Goal: Information Seeking & Learning: Learn about a topic

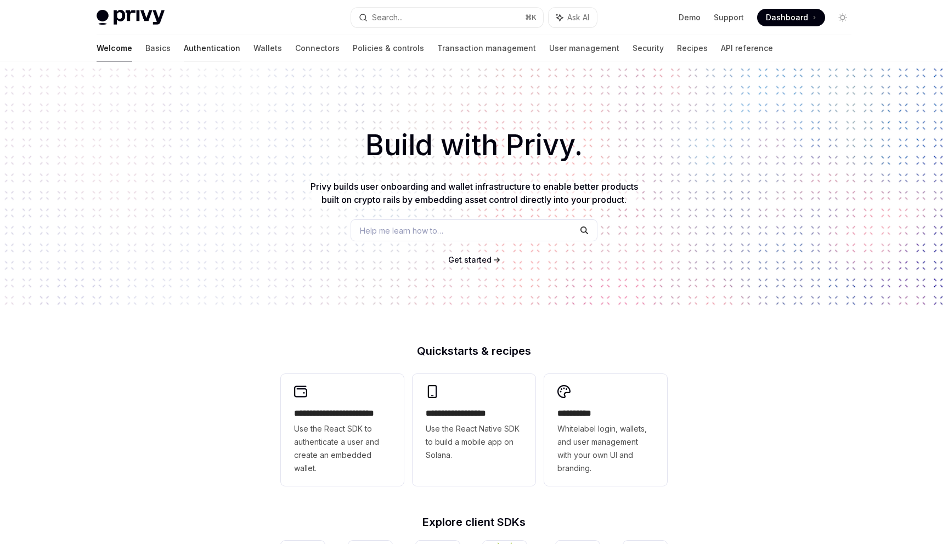
click at [184, 53] on link "Authentication" at bounding box center [212, 48] width 57 height 26
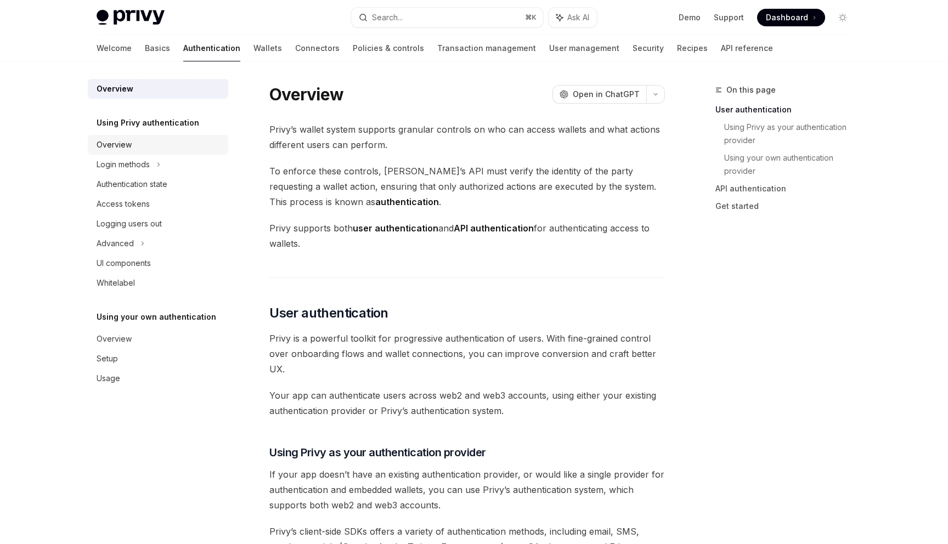
click at [142, 154] on link "Overview" at bounding box center [158, 145] width 140 height 20
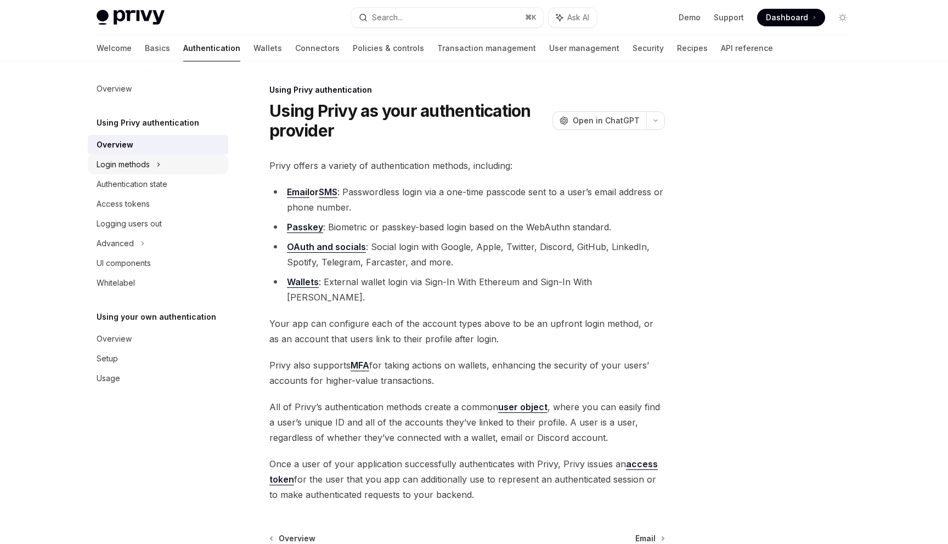
click at [142, 160] on div "Login methods" at bounding box center [123, 164] width 53 height 13
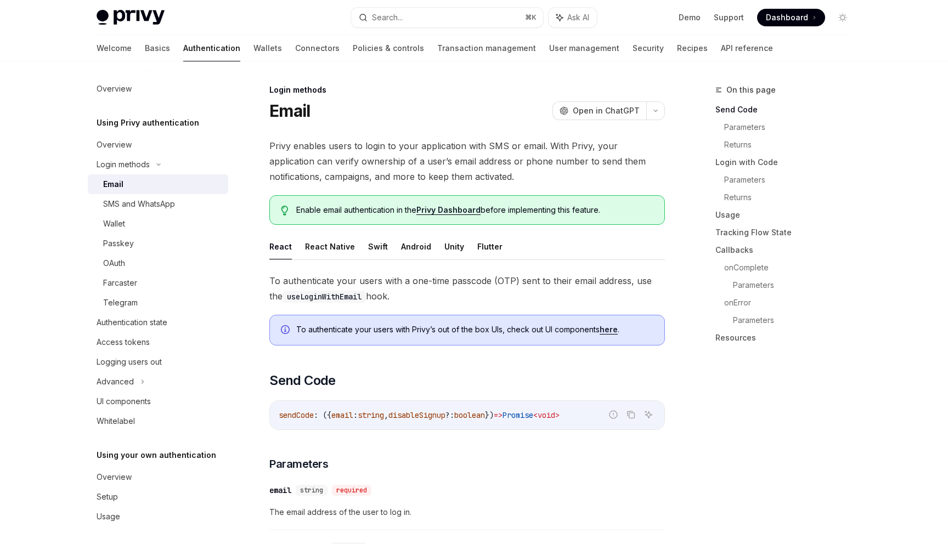
click at [144, 188] on div "Email" at bounding box center [162, 184] width 119 height 13
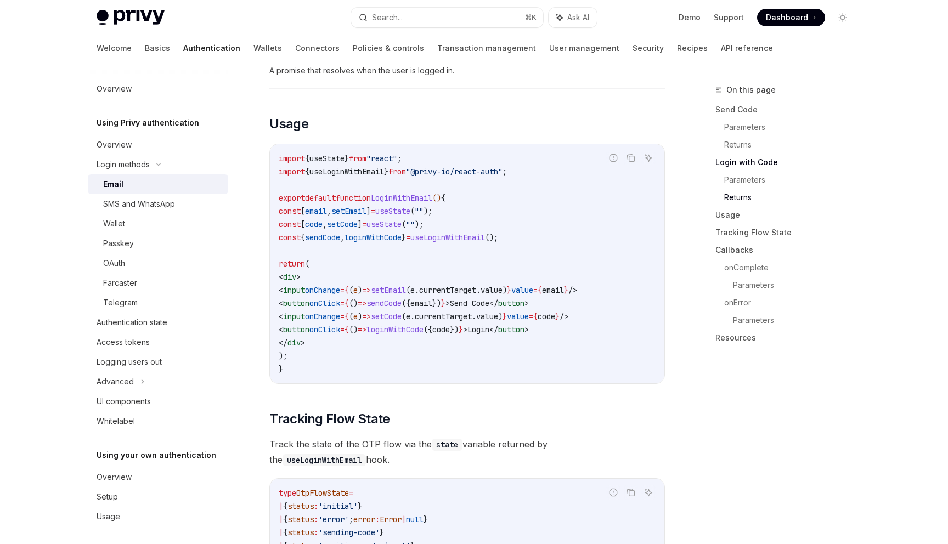
scroll to position [887, 0]
click at [201, 217] on div "Wallet" at bounding box center [162, 223] width 119 height 13
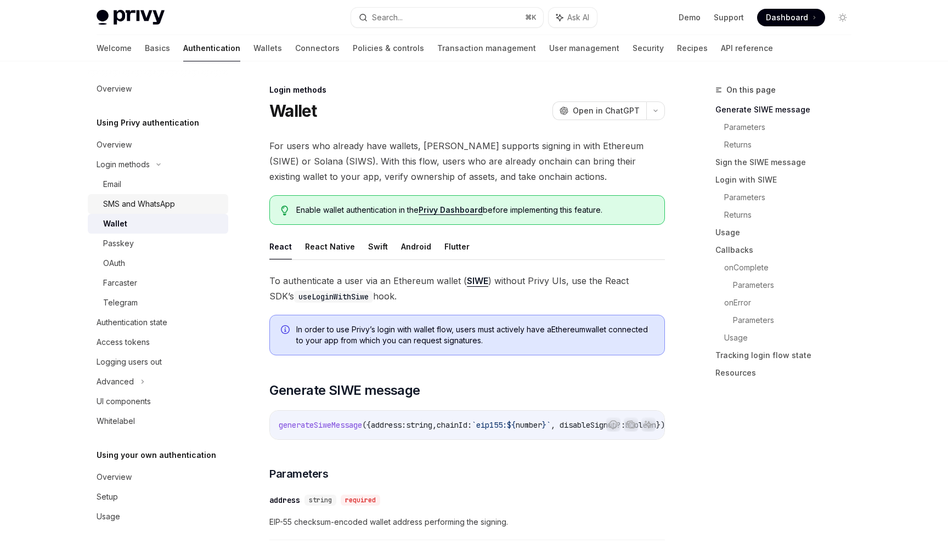
click at [200, 205] on div "SMS and WhatsApp" at bounding box center [162, 204] width 119 height 13
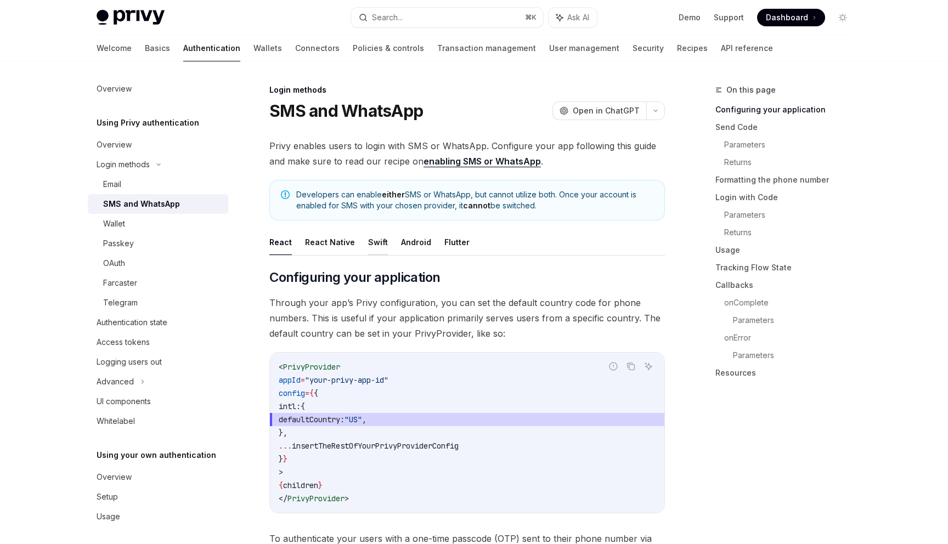
click at [372, 245] on button "Swift" at bounding box center [378, 242] width 20 height 26
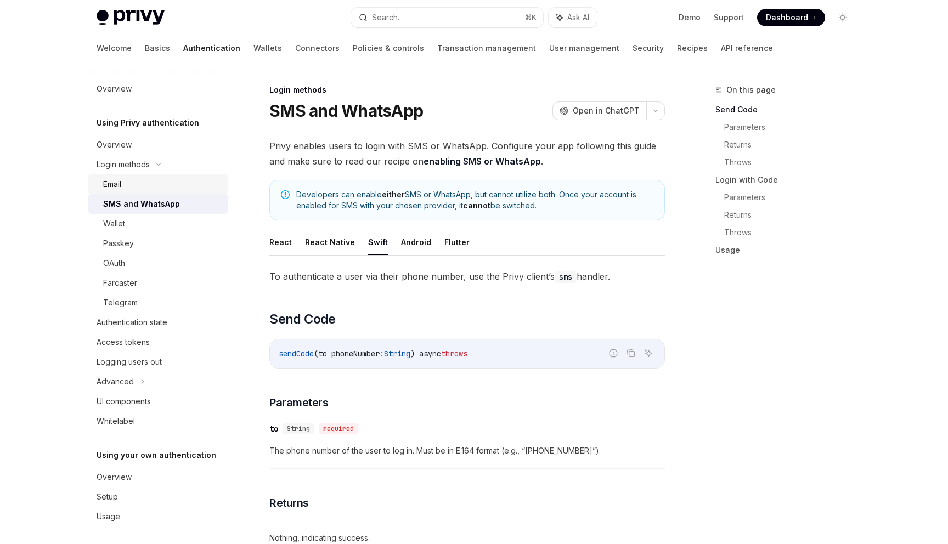
click at [136, 184] on div "Email" at bounding box center [162, 184] width 119 height 13
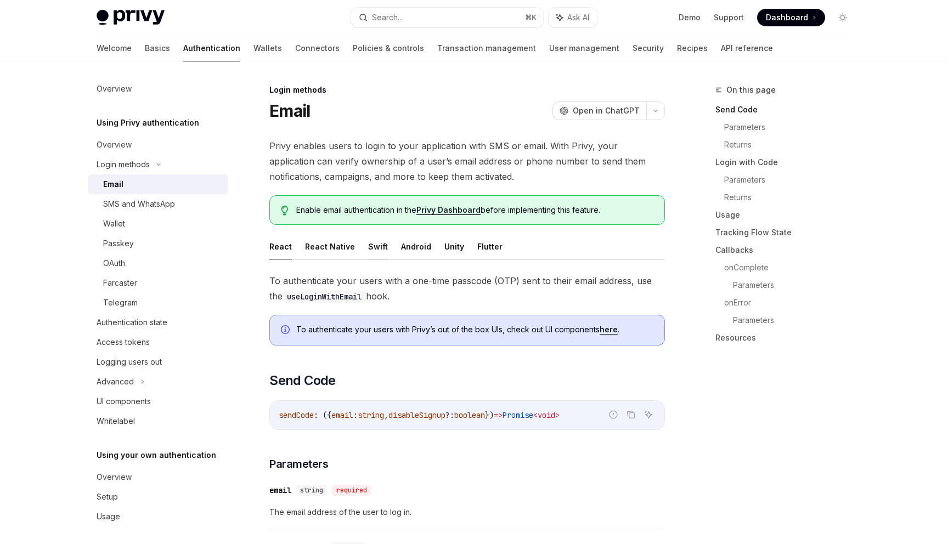
click at [368, 248] on button "Swift" at bounding box center [378, 247] width 20 height 26
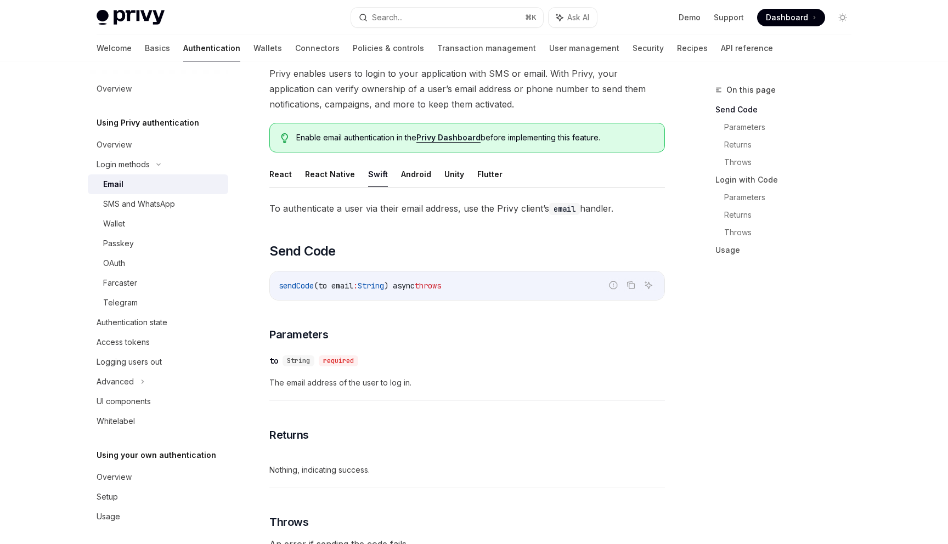
scroll to position [67, 0]
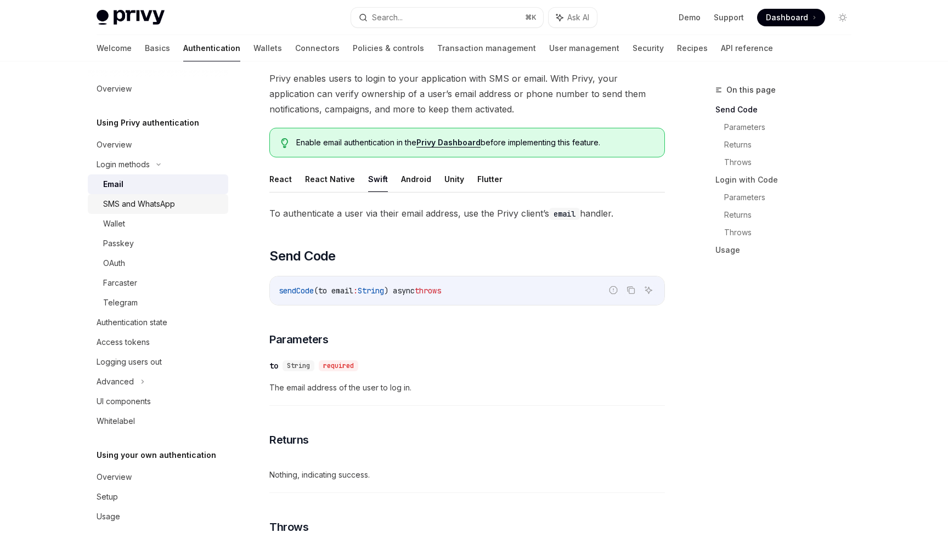
click at [174, 205] on div "SMS and WhatsApp" at bounding box center [139, 204] width 72 height 13
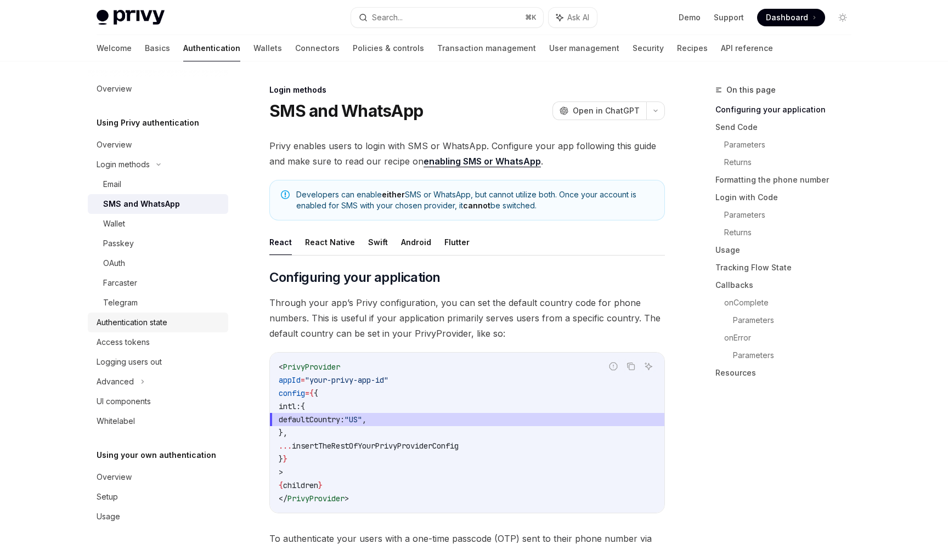
click at [126, 328] on div "Authentication state" at bounding box center [132, 322] width 71 height 13
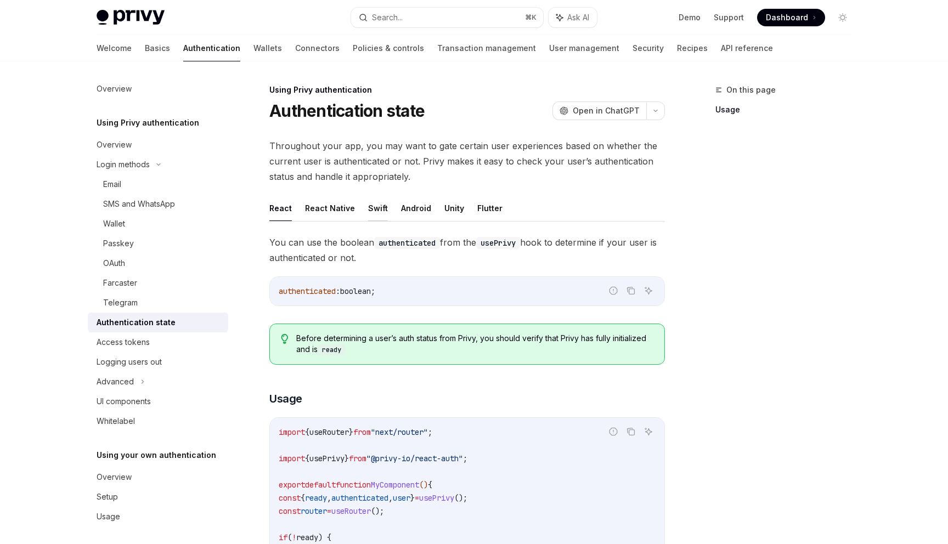
click at [369, 213] on button "Swift" at bounding box center [378, 208] width 20 height 26
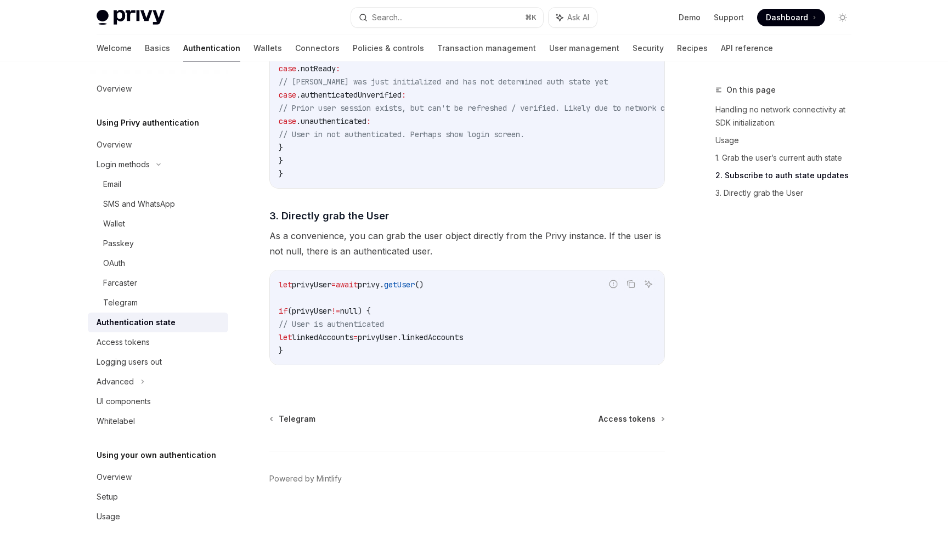
scroll to position [1119, 0]
click at [129, 171] on div "Login methods" at bounding box center [158, 165] width 140 height 20
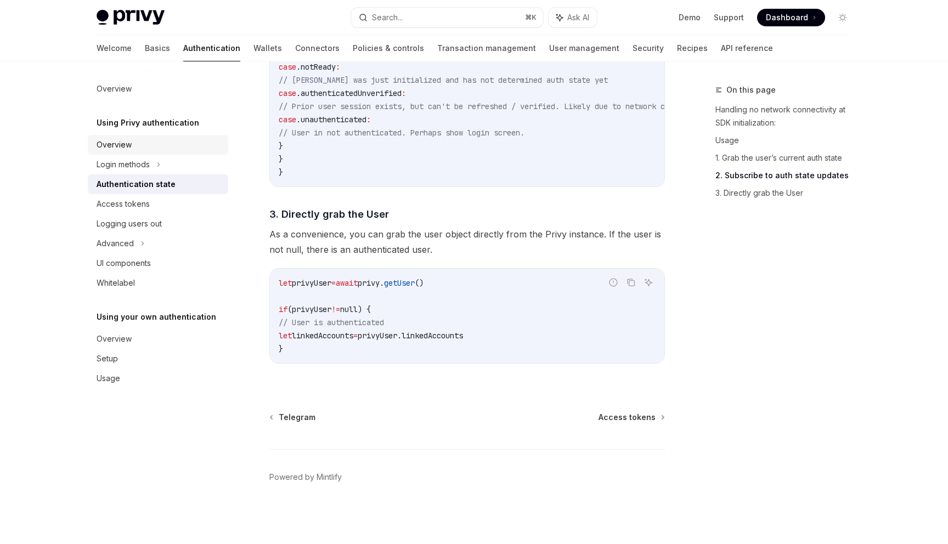
click at [129, 154] on link "Overview" at bounding box center [158, 145] width 140 height 20
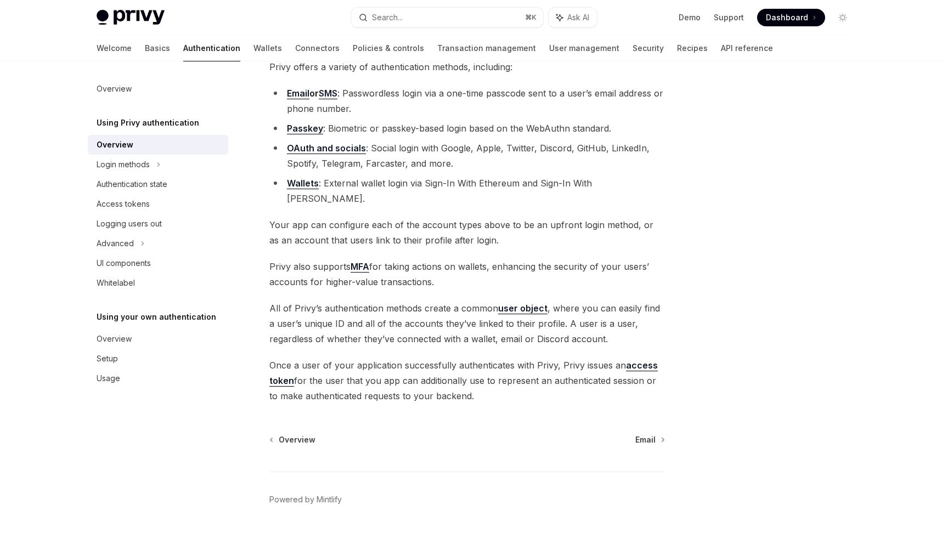
scroll to position [106, 0]
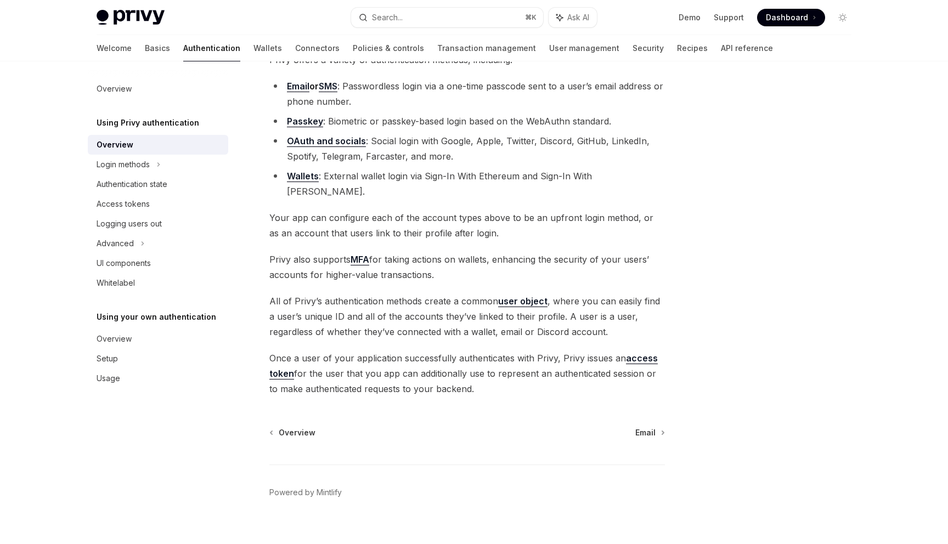
click at [678, 359] on div "Using Privy authentication Using Privy as your authentication provider OpenAI O…" at bounding box center [474, 258] width 772 height 604
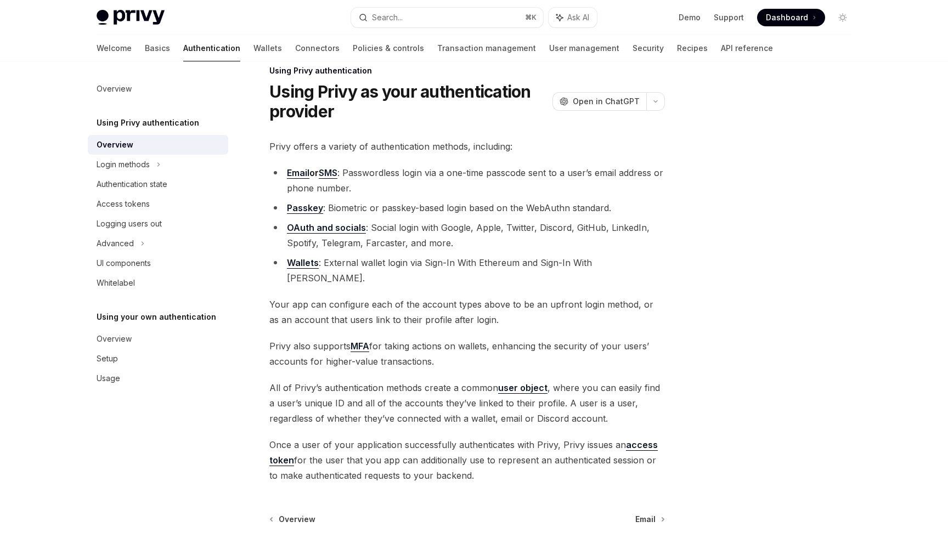
scroll to position [15, 0]
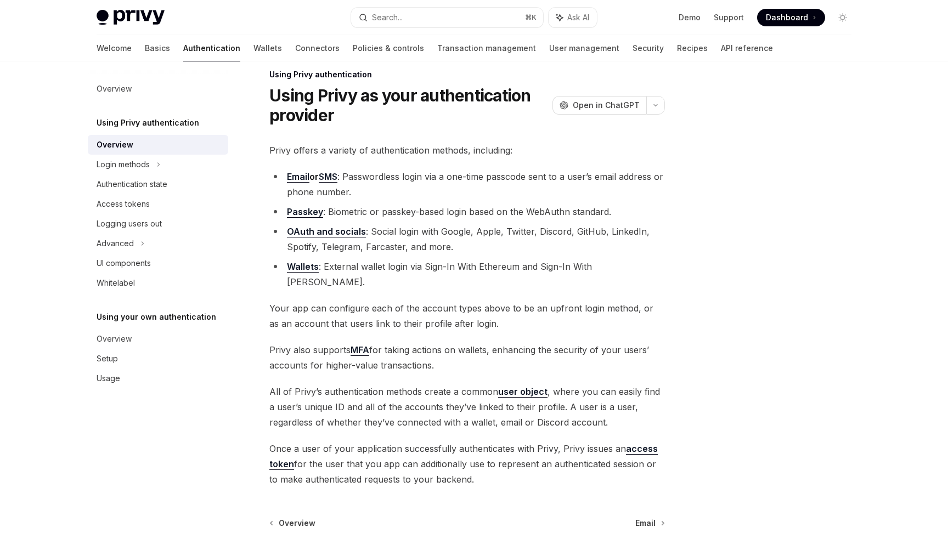
click at [679, 284] on div "Using Privy authentication Using Privy as your authentication provider OpenAI O…" at bounding box center [474, 348] width 772 height 604
click at [294, 177] on link "Email" at bounding box center [298, 177] width 22 height 12
type textarea "*"
